Goal: Information Seeking & Learning: Learn about a topic

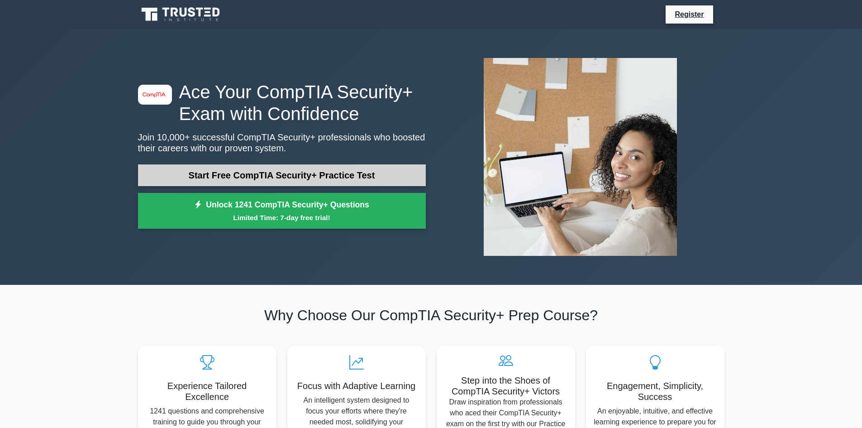
click at [244, 165] on link "Start Free CompTIA Security+ Practice Test" at bounding box center [282, 175] width 288 height 22
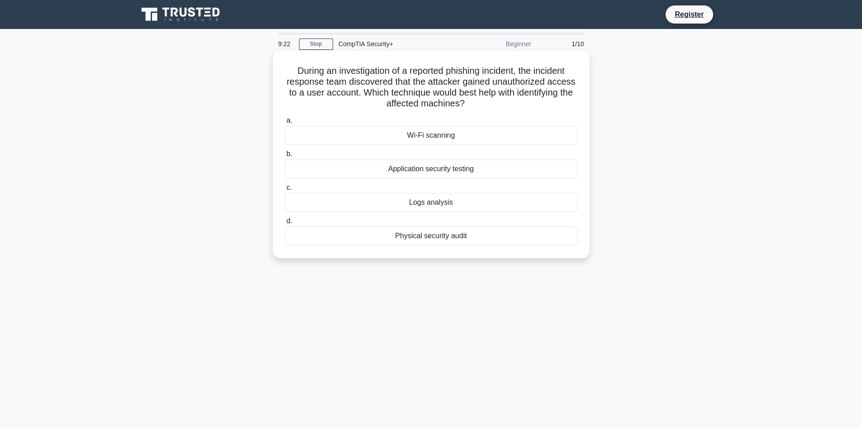
click at [414, 203] on div "Logs analysis" at bounding box center [431, 202] width 293 height 19
click at [285, 191] on input "c. Logs analysis" at bounding box center [285, 188] width 0 height 6
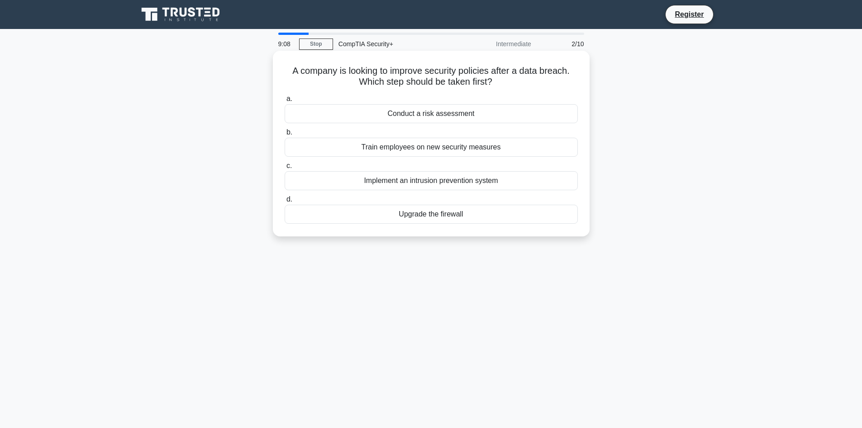
click at [420, 114] on div "Conduct a risk assessment" at bounding box center [431, 113] width 293 height 19
click at [285, 102] on input "a. Conduct a risk assessment" at bounding box center [285, 99] width 0 height 6
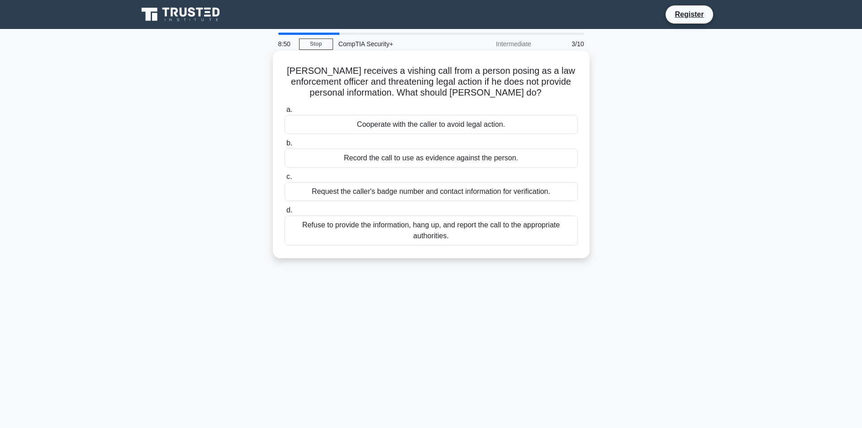
click at [402, 231] on div "Refuse to provide the information, hang up, and report the call to the appropri…" at bounding box center [431, 230] width 293 height 30
click at [285, 213] on input "d. Refuse to provide the information, hang up, and report the call to the appro…" at bounding box center [285, 210] width 0 height 6
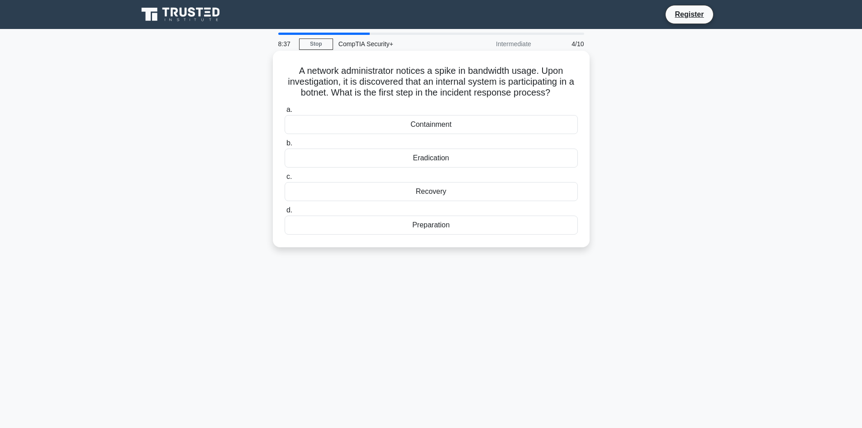
click at [459, 124] on div "Containment" at bounding box center [431, 124] width 293 height 19
click at [285, 113] on input "a. Containment" at bounding box center [285, 110] width 0 height 6
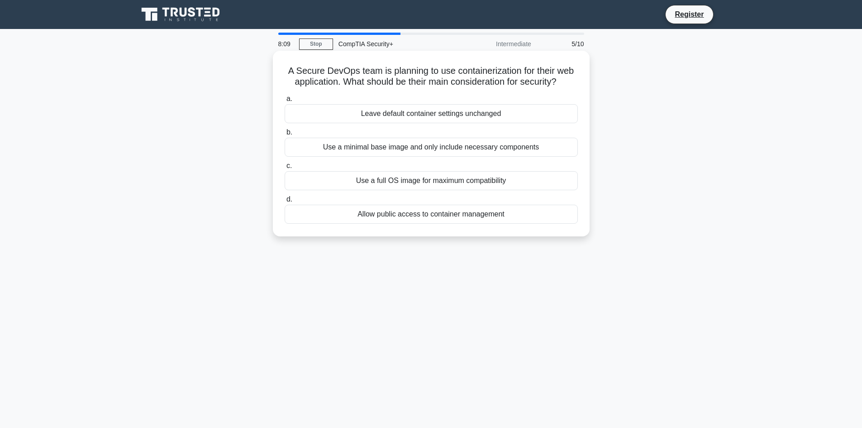
click at [414, 150] on div "Use a minimal base image and only include necessary components" at bounding box center [431, 147] width 293 height 19
click at [285, 135] on input "b. Use a minimal base image and only include necessary components" at bounding box center [285, 132] width 0 height 6
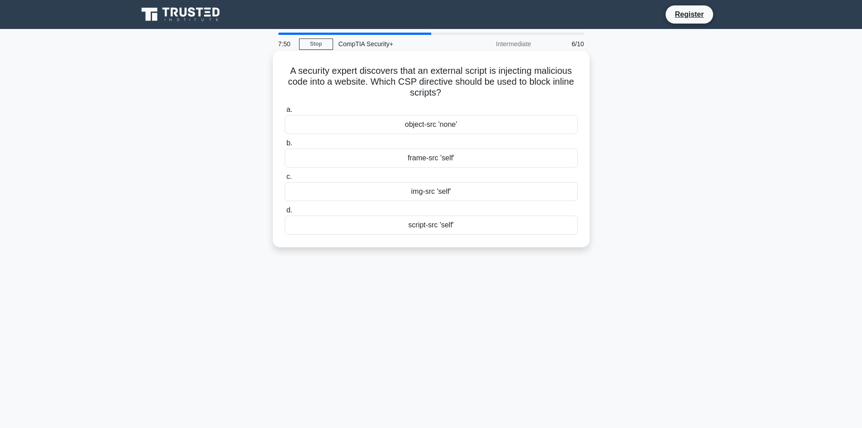
click at [441, 222] on div "script-src 'self'" at bounding box center [431, 224] width 293 height 19
click at [285, 213] on input "d. script-src 'self'" at bounding box center [285, 210] width 0 height 6
click at [388, 191] on div "Ping Sweep" at bounding box center [431, 191] width 293 height 19
click at [285, 180] on input "c. Ping Sweep" at bounding box center [285, 177] width 0 height 6
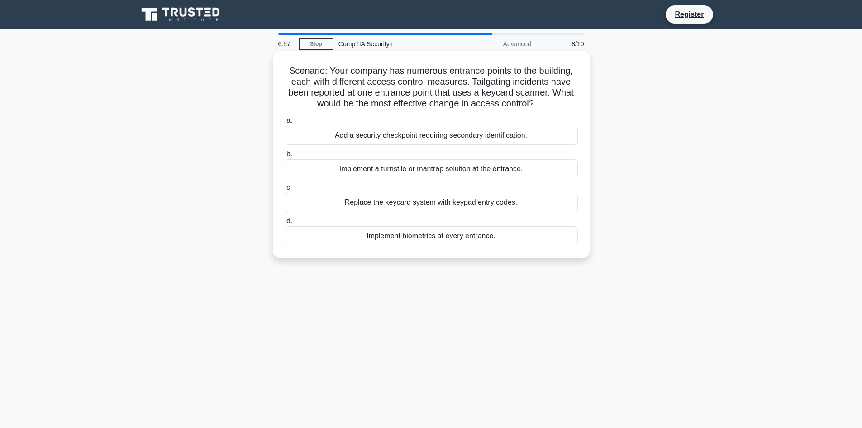
click at [476, 140] on div "Add a security checkpoint requiring secondary identification." at bounding box center [431, 135] width 293 height 19
click at [285, 124] on input "a. Add a security checkpoint requiring secondary identification." at bounding box center [285, 121] width 0 height 6
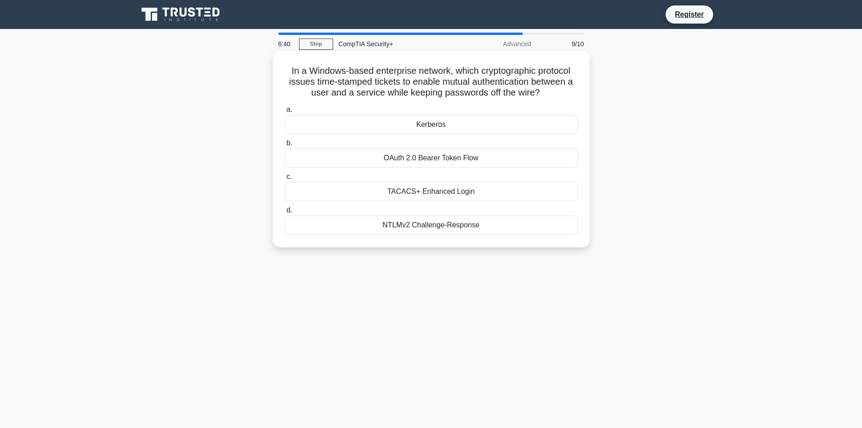
click at [393, 165] on div "OAuth 2.0 Bearer Token Flow" at bounding box center [431, 157] width 293 height 19
click at [285, 146] on input "b. OAuth 2.0 Bearer Token Flow" at bounding box center [285, 143] width 0 height 6
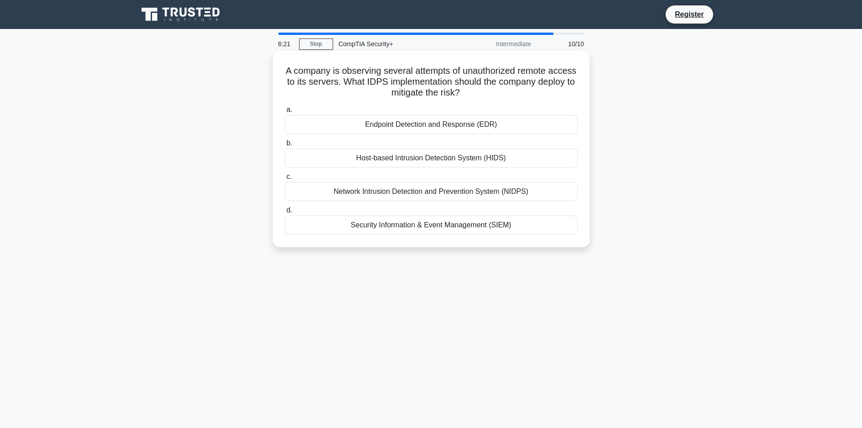
click at [422, 219] on div "Security Information & Event Management (SIEM)" at bounding box center [431, 224] width 293 height 19
click at [285, 213] on input "d. Security Information & Event Management (SIEM)" at bounding box center [285, 210] width 0 height 6
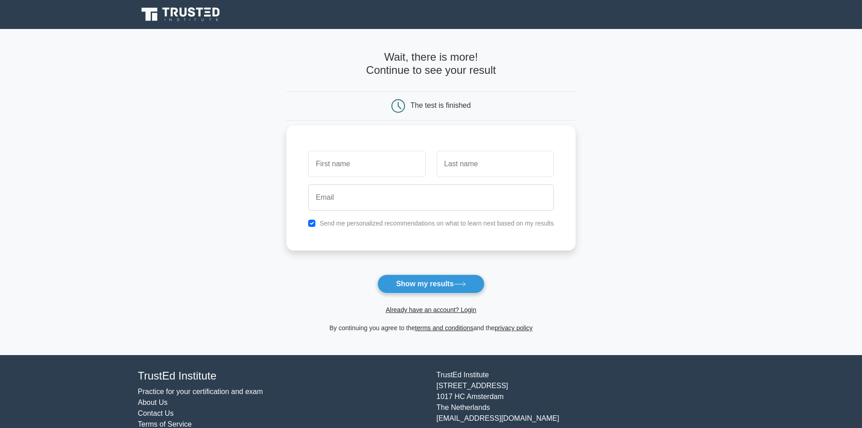
click at [364, 154] on input "text" at bounding box center [366, 164] width 117 height 26
type input "Pierce"
click at [459, 166] on input "text" at bounding box center [495, 164] width 117 height 26
type input "Pounall"
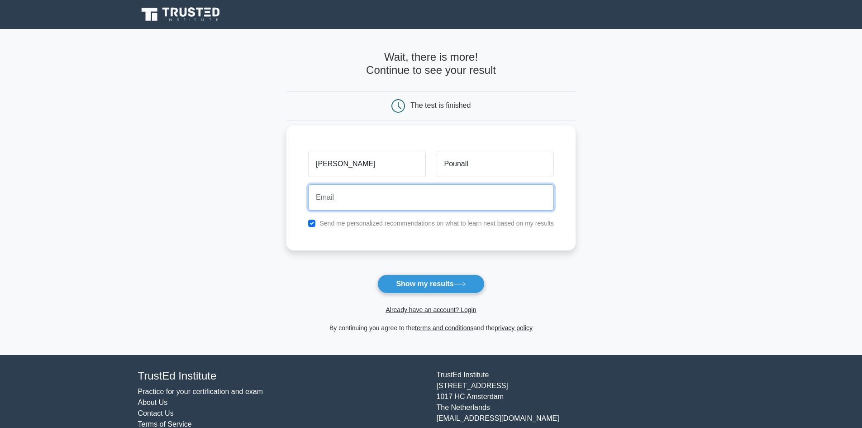
click at [385, 191] on input "email" at bounding box center [431, 197] width 246 height 26
type input "pierce8766@gmail.com"
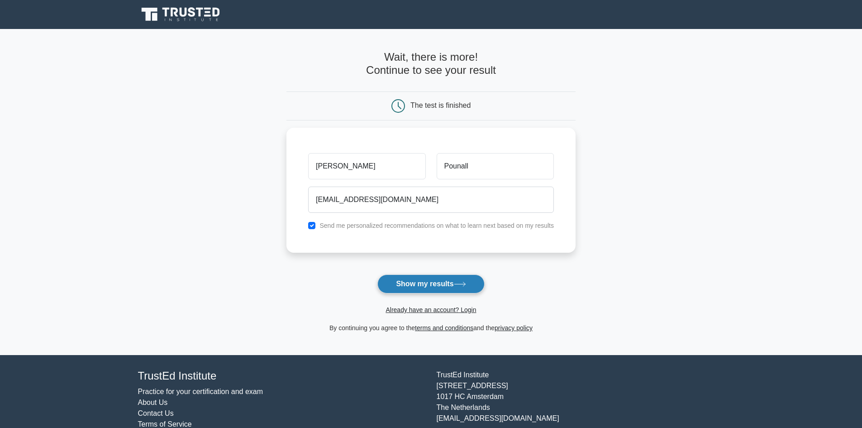
click at [444, 293] on button "Show my results" at bounding box center [430, 283] width 107 height 19
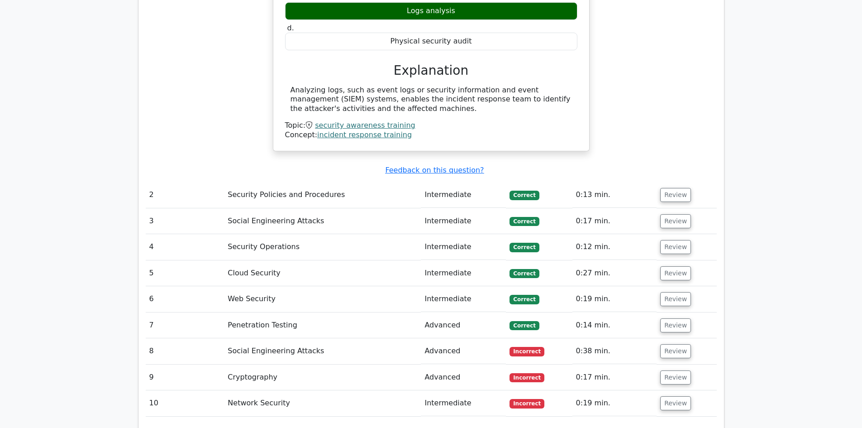
scroll to position [950, 0]
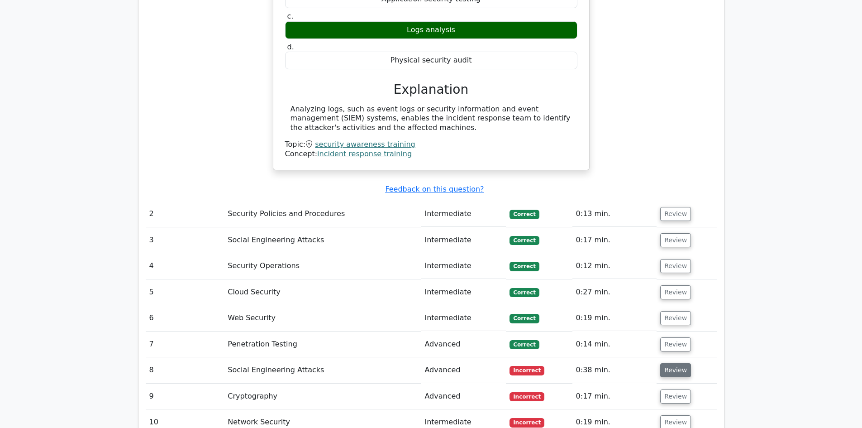
click at [665, 363] on button "Review" at bounding box center [675, 370] width 31 height 14
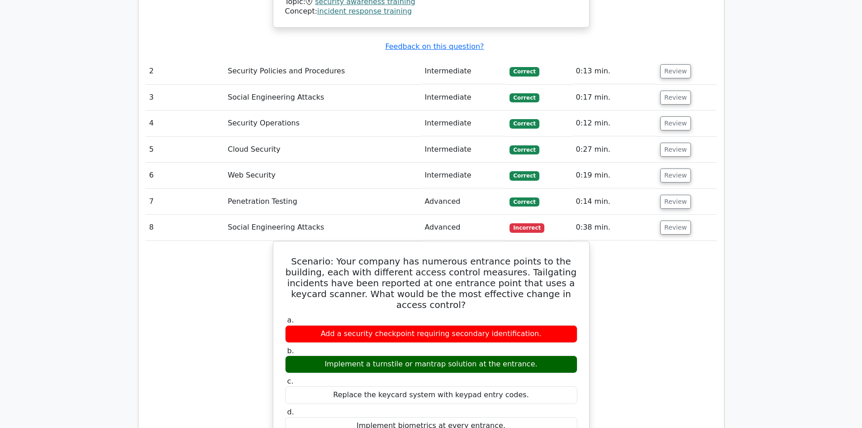
scroll to position [1086, 0]
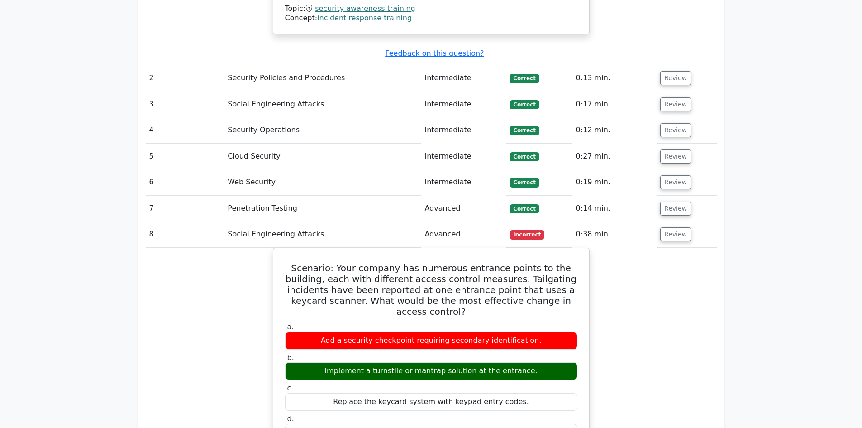
click at [670, 270] on div "Scenario: Your company has numerous entrance points to the building, each with …" at bounding box center [431, 410] width 571 height 324
click at [677, 227] on button "Review" at bounding box center [675, 234] width 31 height 14
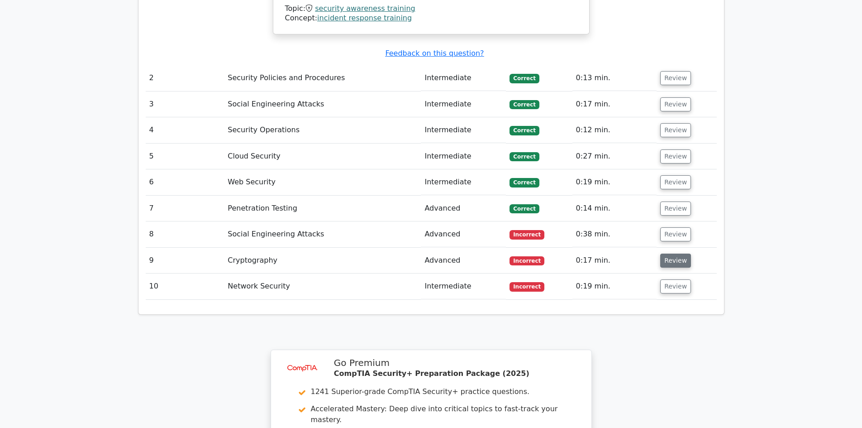
click at [667, 253] on button "Review" at bounding box center [675, 260] width 31 height 14
